Goal: Task Accomplishment & Management: Use online tool/utility

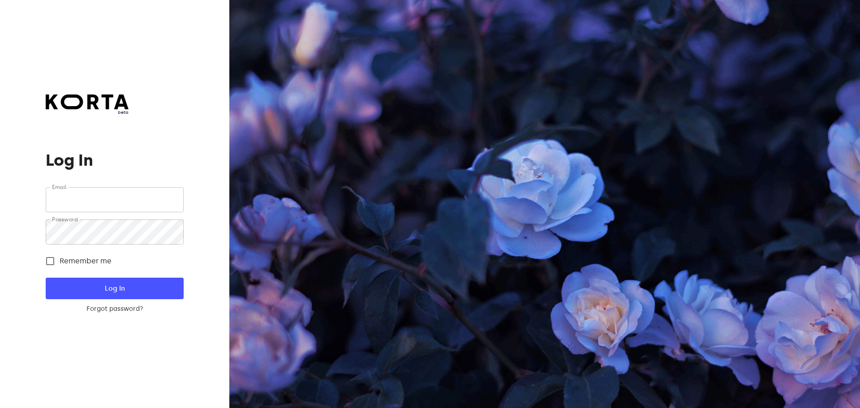
type input "[EMAIL_ADDRESS][DOMAIN_NAME]"
click at [114, 293] on span "Log In" at bounding box center [114, 289] width 109 height 12
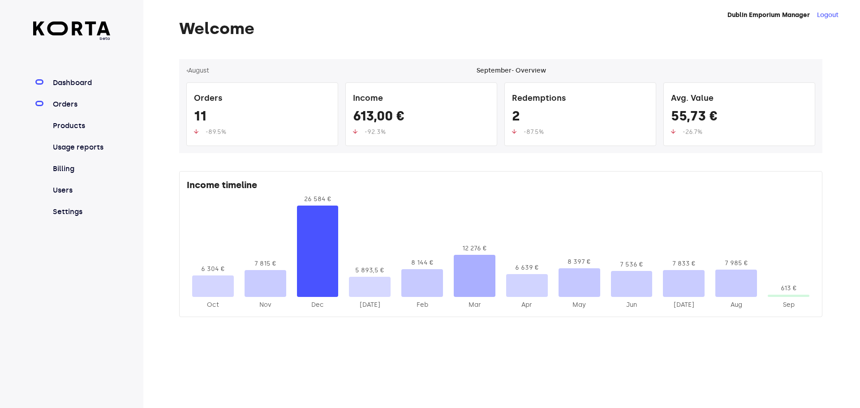
click at [78, 107] on link "Orders" at bounding box center [81, 104] width 60 height 11
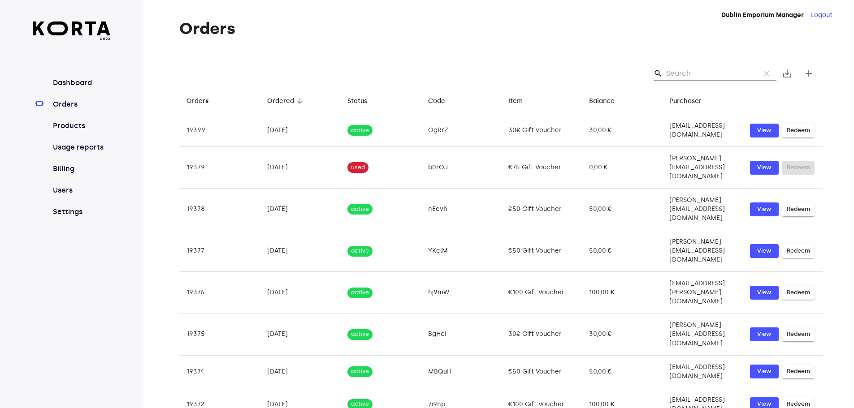
click at [688, 75] on input "Search" at bounding box center [709, 73] width 87 height 14
click at [693, 72] on input "Search" at bounding box center [709, 73] width 87 height 14
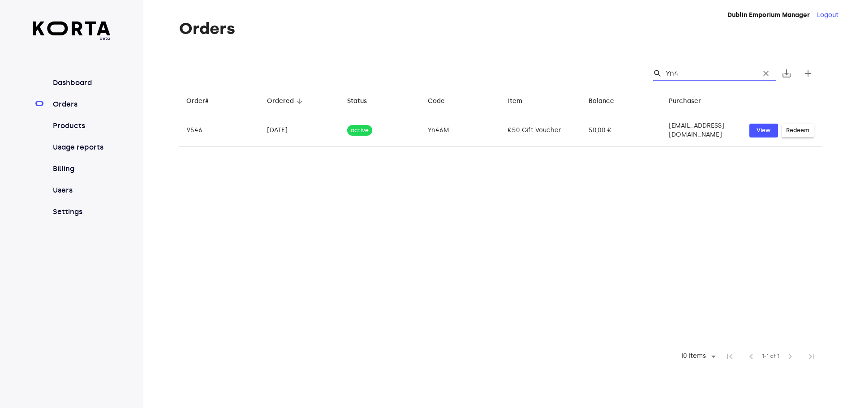
type input "Yn46"
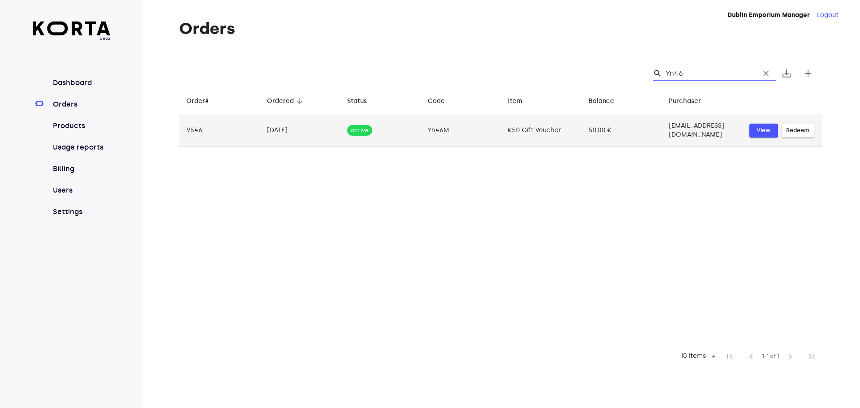
click at [762, 129] on span "View" at bounding box center [764, 130] width 20 height 10
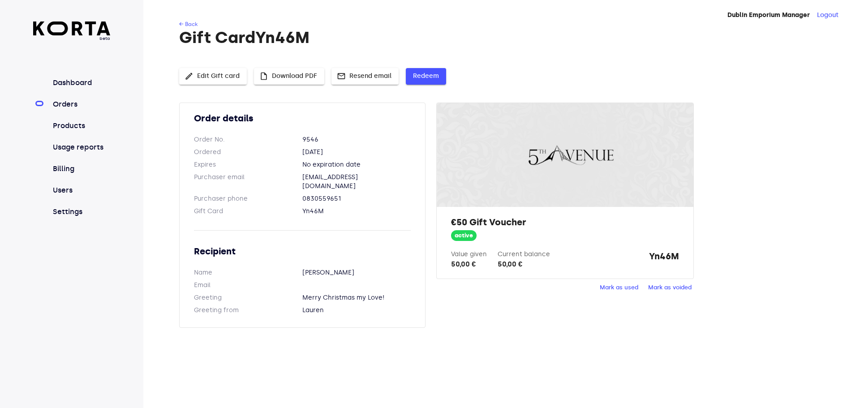
click at [426, 74] on span "Redeem" at bounding box center [426, 76] width 26 height 11
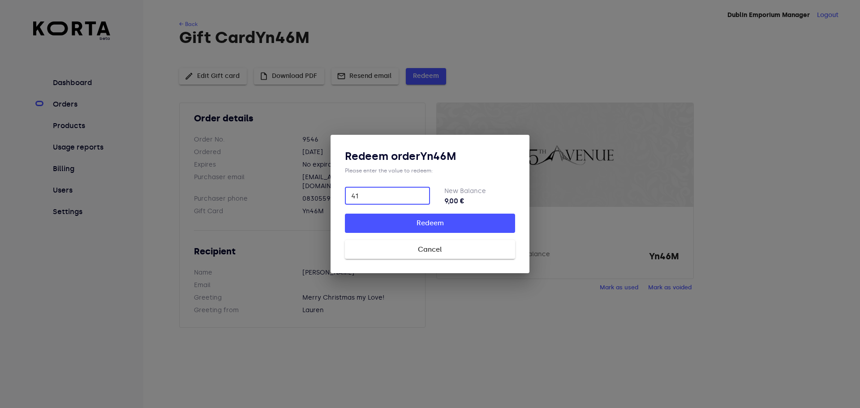
type input "41"
click at [428, 223] on span "Redeem" at bounding box center [430, 223] width 142 height 12
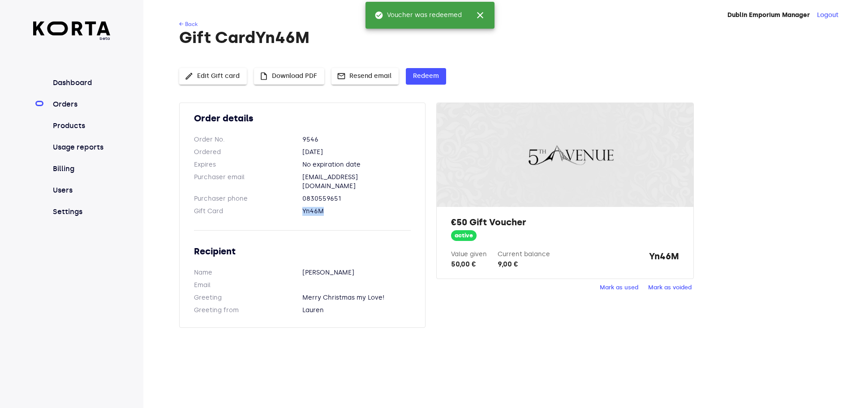
drag, startPoint x: 328, startPoint y: 201, endPoint x: 301, endPoint y: 201, distance: 26.4
click at [301, 207] on dl "Gift Card Yn46M" at bounding box center [302, 211] width 217 height 9
copy dl "Yn46M"
click at [75, 104] on link "Orders" at bounding box center [81, 104] width 60 height 11
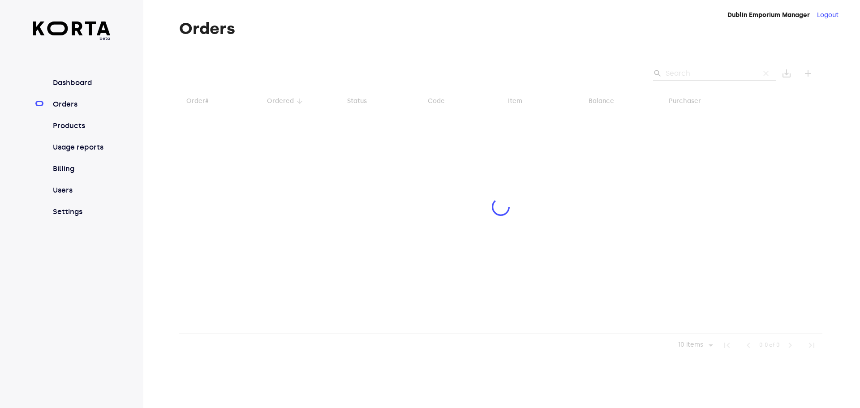
click at [697, 77] on div at bounding box center [501, 208] width 644 height 298
click at [679, 79] on div at bounding box center [501, 208] width 644 height 298
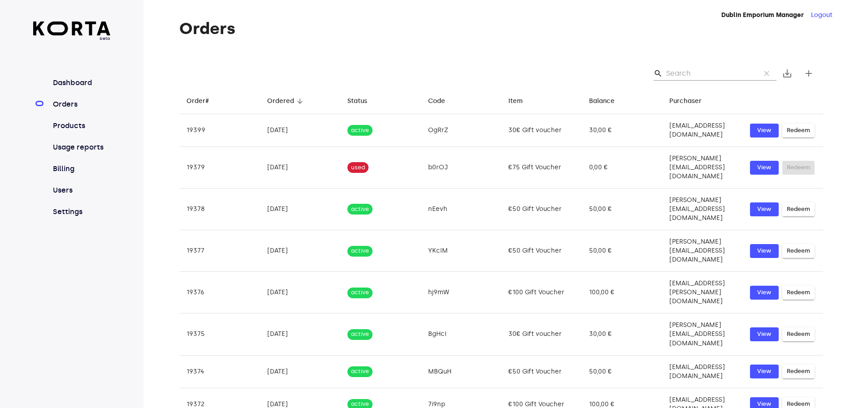
click at [693, 75] on input "Search" at bounding box center [709, 73] width 87 height 14
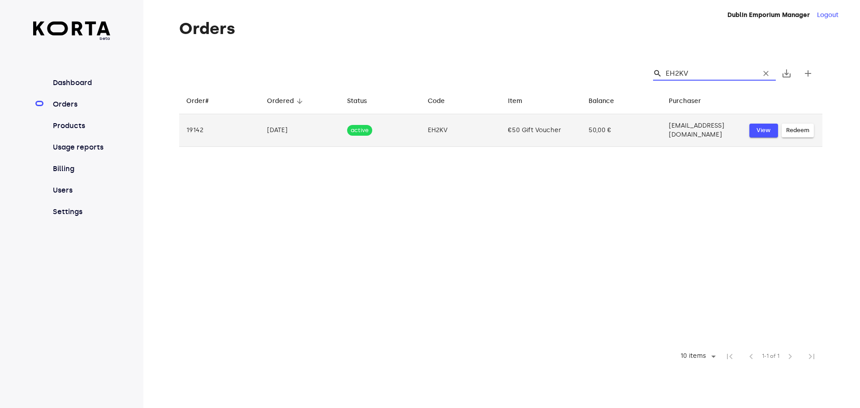
type input "EH2KV"
click at [754, 130] on span "View" at bounding box center [764, 130] width 20 height 10
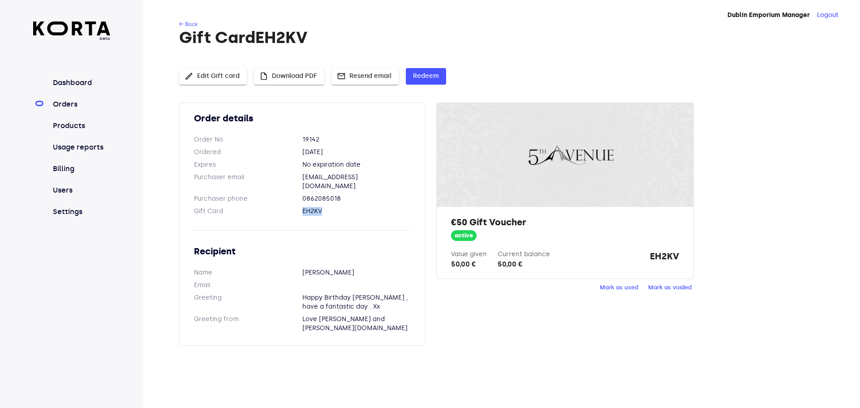
drag, startPoint x: 320, startPoint y: 201, endPoint x: 298, endPoint y: 199, distance: 23.0
click at [298, 207] on dl "Gift Card EH2KV" at bounding box center [302, 211] width 217 height 9
copy dl "EH2KV"
click at [429, 76] on span "Redeem" at bounding box center [426, 76] width 26 height 11
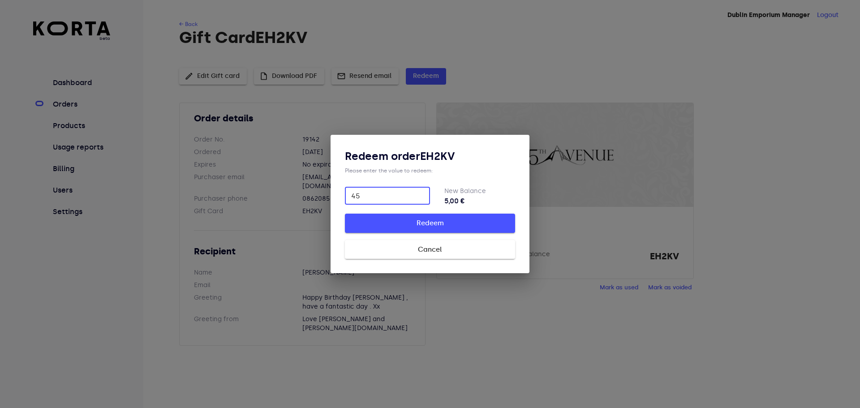
type input "45"
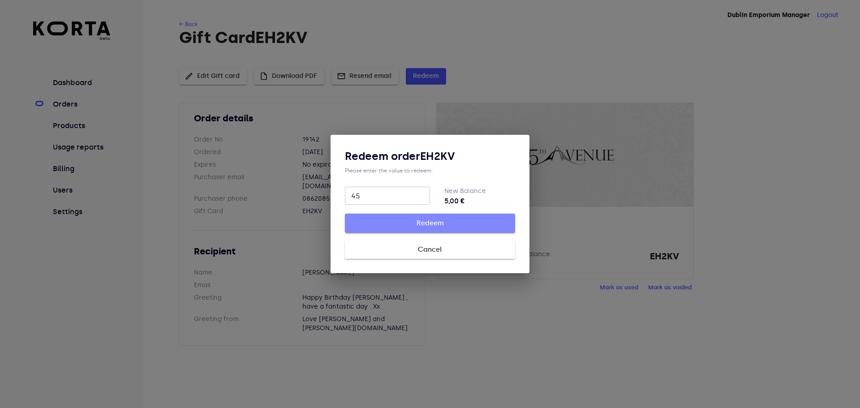
click at [424, 224] on span "Redeem" at bounding box center [430, 223] width 142 height 12
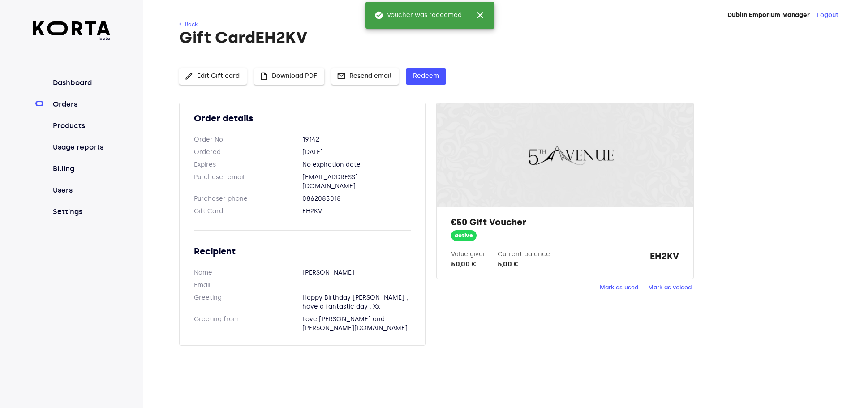
click at [83, 103] on link "Orders" at bounding box center [81, 104] width 60 height 11
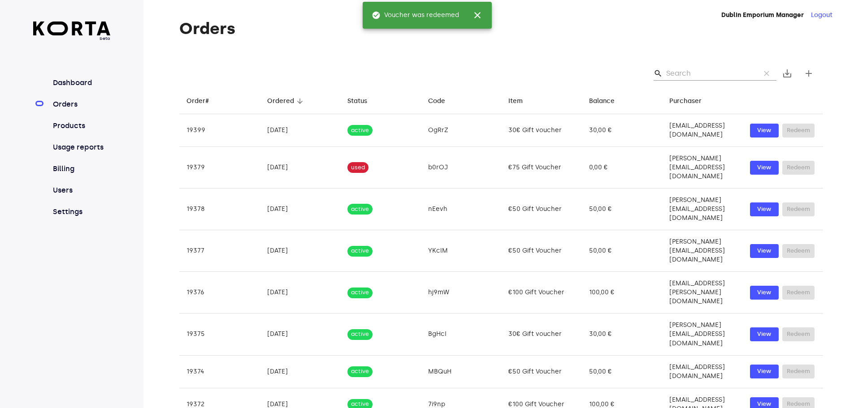
click at [685, 72] on input "Search" at bounding box center [709, 73] width 87 height 14
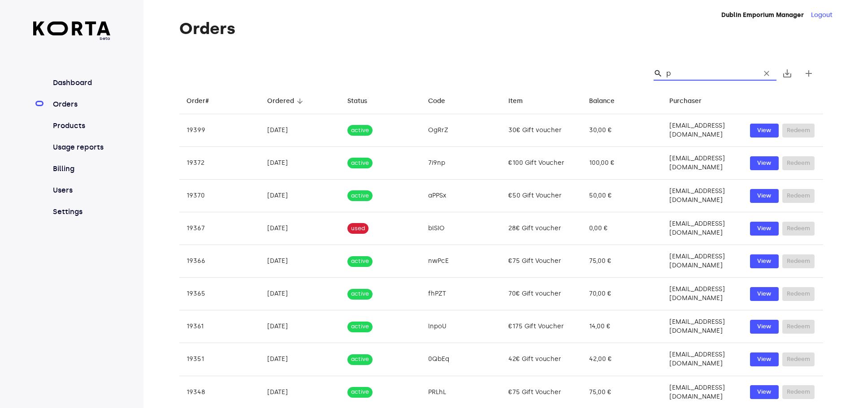
type input "p0"
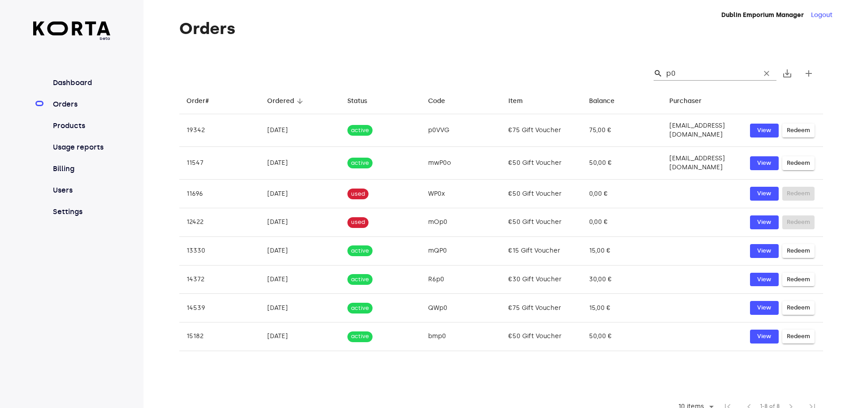
click at [679, 77] on input "p0" at bounding box center [709, 73] width 87 height 14
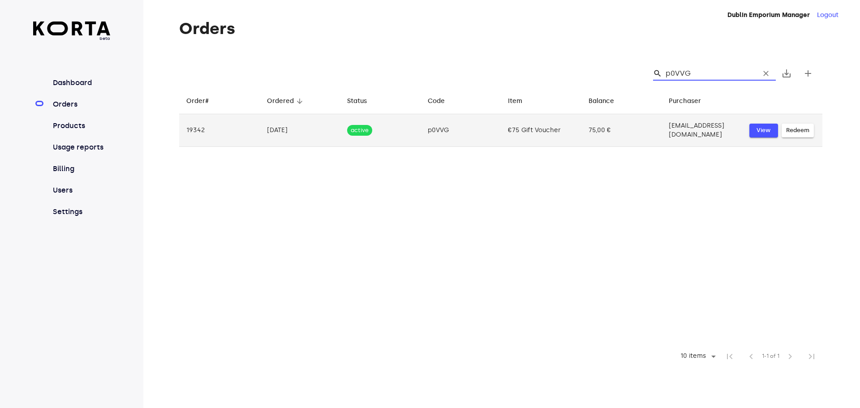
type input "p0VVG"
click at [761, 128] on span "View" at bounding box center [764, 130] width 20 height 10
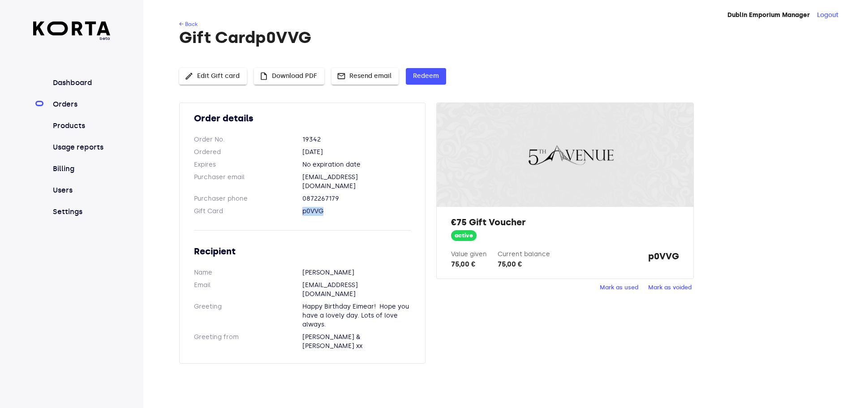
drag, startPoint x: 326, startPoint y: 203, endPoint x: 299, endPoint y: 203, distance: 27.3
click at [299, 207] on dl "Gift Card p0VVG" at bounding box center [302, 211] width 217 height 9
copy dl "p0VVG"
click at [624, 288] on span "Mark as used" at bounding box center [619, 288] width 39 height 10
